Goal: Find specific page/section: Find specific page/section

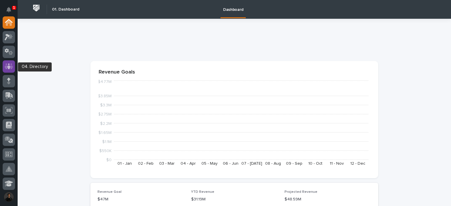
click at [5, 68] on icon at bounding box center [9, 66] width 9 height 7
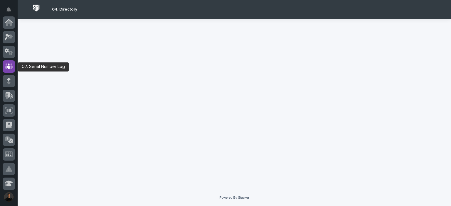
scroll to position [44, 0]
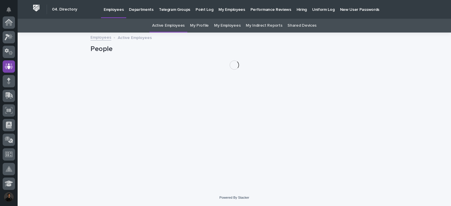
scroll to position [44, 0]
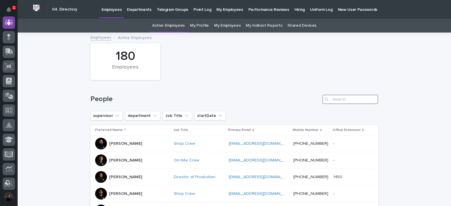
click at [345, 98] on input "Search" at bounding box center [350, 99] width 56 height 9
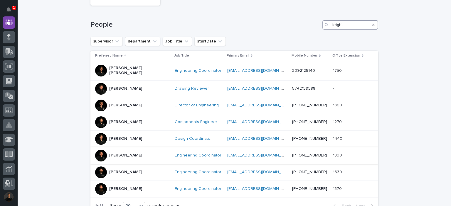
scroll to position [78, 0]
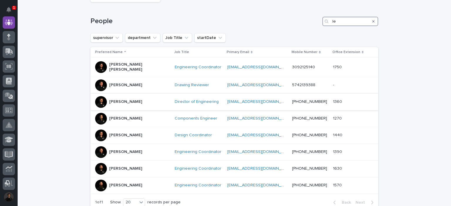
type input "l"
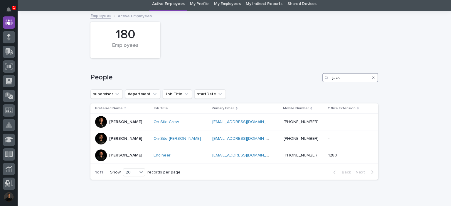
scroll to position [46, 0]
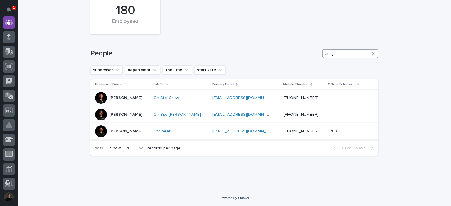
type input "j"
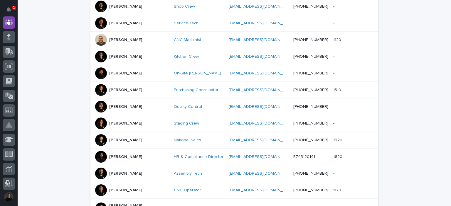
scroll to position [97, 0]
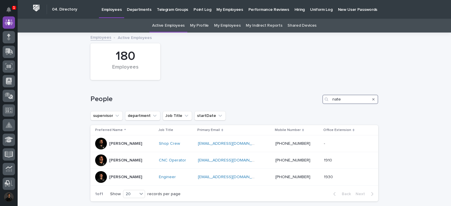
scroll to position [46, 0]
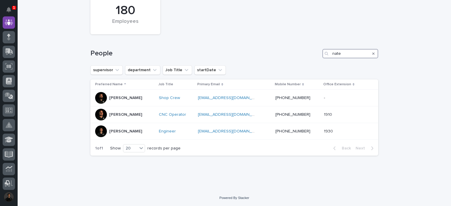
type input "nate"
click at [175, 14] on div "180 Employees" at bounding box center [234, 16] width 294 height 43
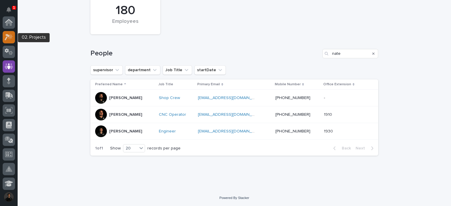
click at [6, 36] on icon at bounding box center [7, 37] width 5 height 6
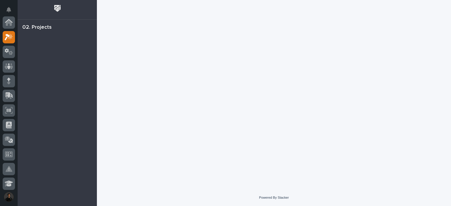
scroll to position [15, 0]
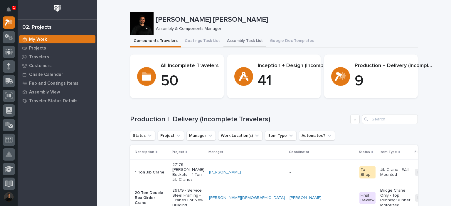
click at [228, 40] on button "Assembly Task List" at bounding box center [244, 41] width 43 height 12
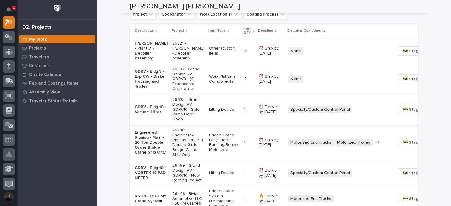
scroll to position [459, 0]
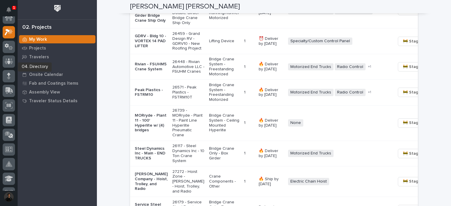
scroll to position [0, 0]
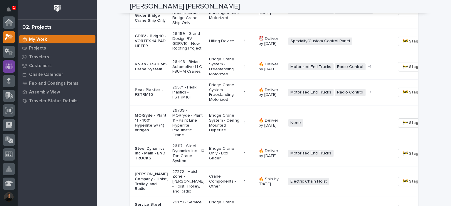
click at [14, 68] on div at bounding box center [9, 66] width 12 height 12
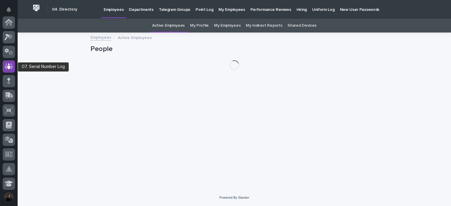
scroll to position [44, 0]
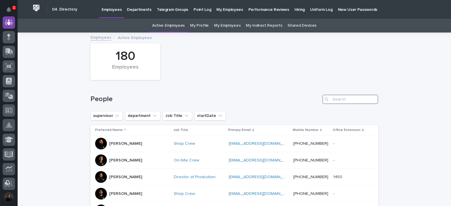
click at [333, 102] on input "Search" at bounding box center [350, 99] width 56 height 9
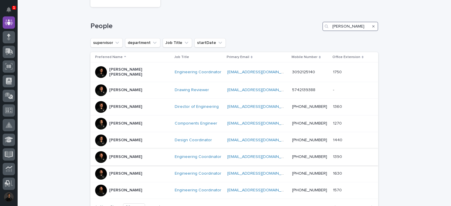
scroll to position [78, 0]
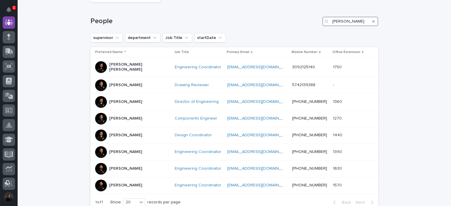
type input "[PERSON_NAME]"
